Goal: Information Seeking & Learning: Learn about a topic

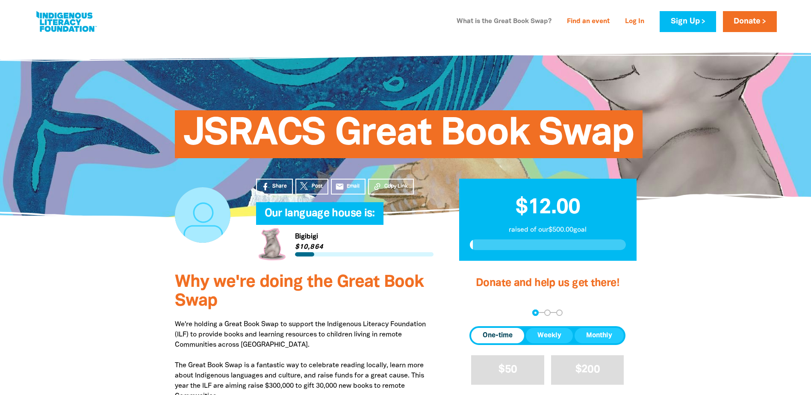
click at [519, 22] on link "What is the Great Book Swap?" at bounding box center [503, 22] width 105 height 14
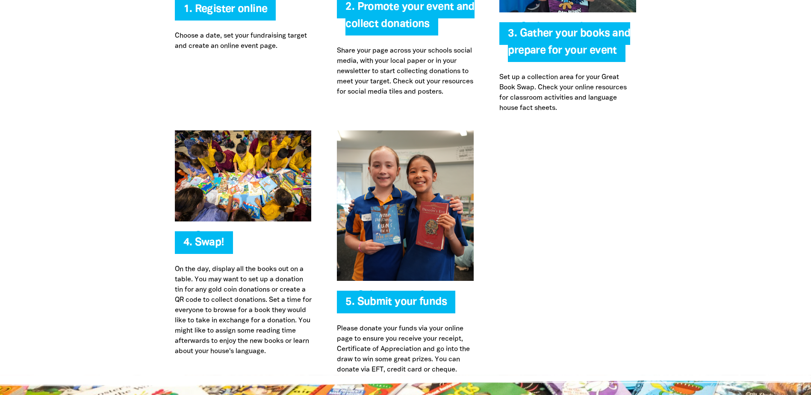
scroll to position [1994, 0]
